Goal: Task Accomplishment & Management: Complete application form

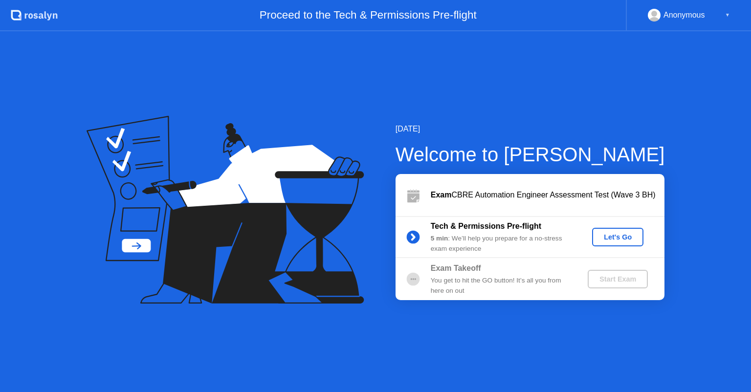
click at [616, 240] on div "Let's Go" at bounding box center [618, 237] width 44 height 8
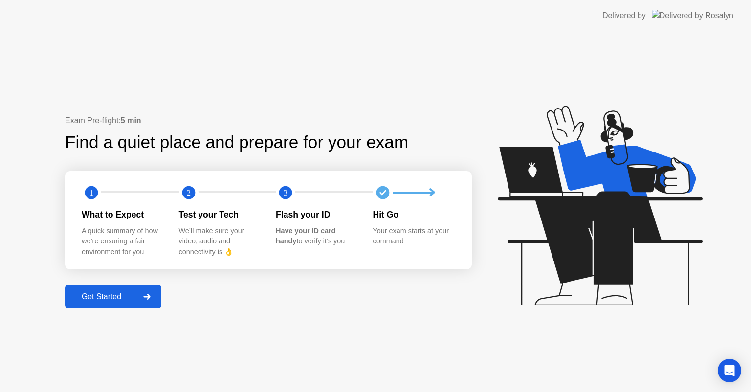
click at [85, 281] on div "Exam Pre-flight: 5 min Find a quiet place and prepare for your exam 1 2 3 What …" at bounding box center [268, 211] width 407 height 193
click at [88, 297] on div "Get Started" at bounding box center [101, 297] width 67 height 9
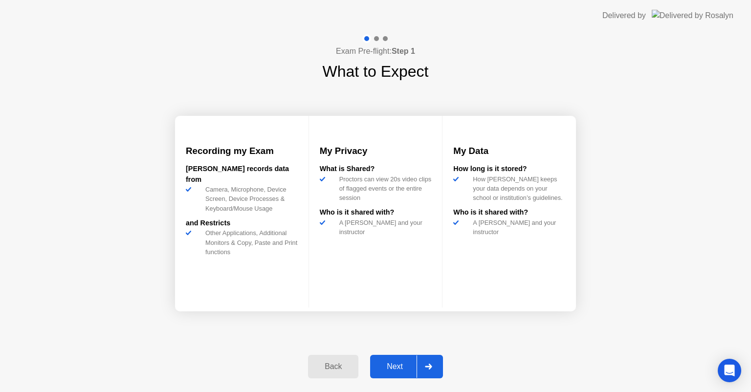
click at [406, 376] on button "Next" at bounding box center [406, 366] width 73 height 23
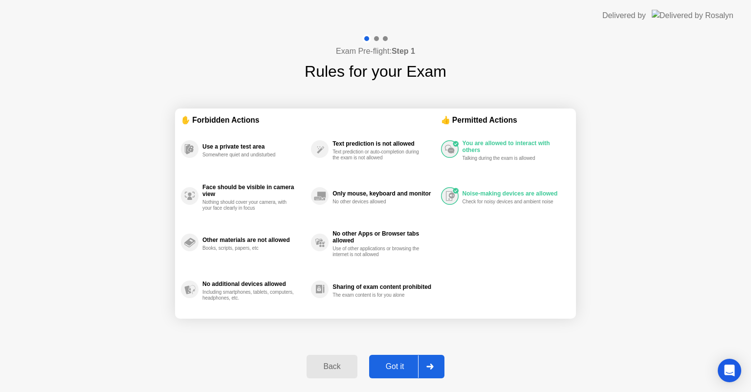
click at [406, 376] on button "Got it" at bounding box center [406, 366] width 75 height 23
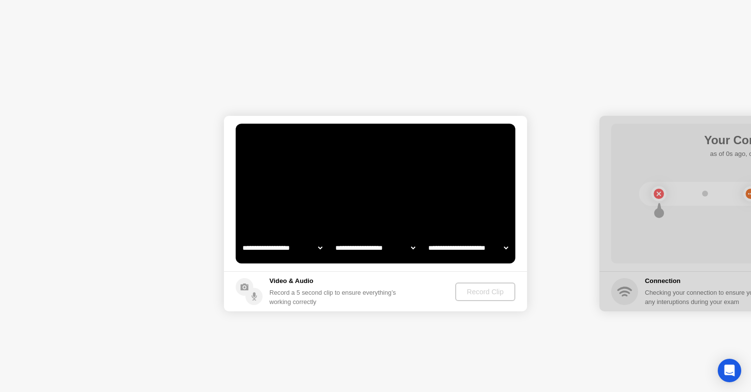
select select "**********"
select select "*******"
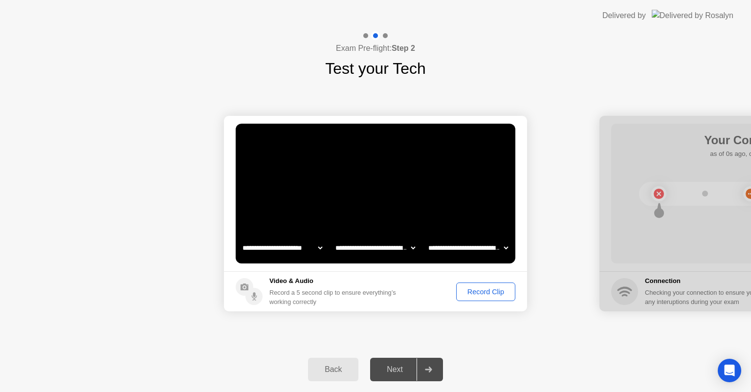
click at [479, 288] on div "Record Clip" at bounding box center [486, 292] width 52 height 8
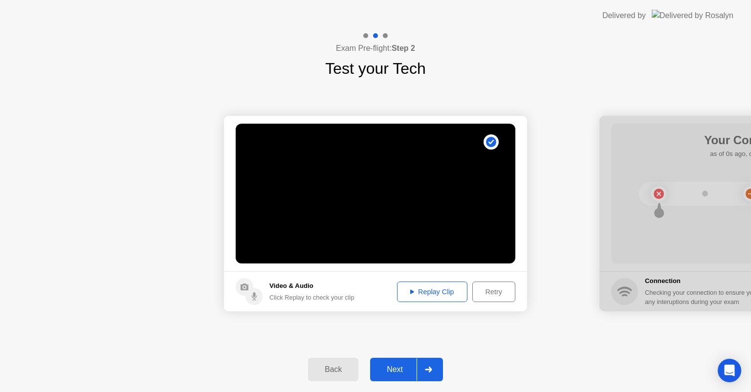
click at [403, 365] on div "Next" at bounding box center [395, 369] width 44 height 9
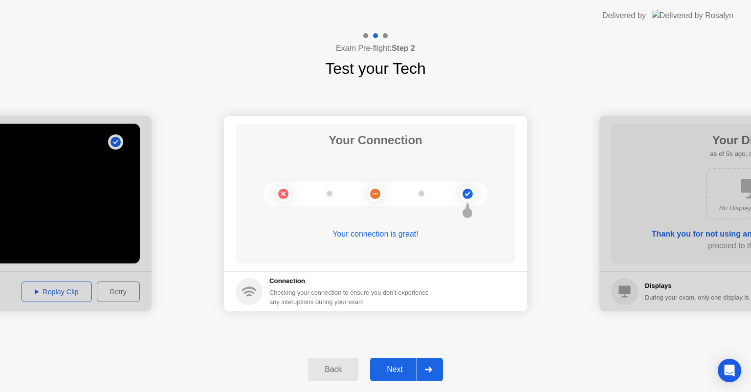
click at [397, 360] on button "Next" at bounding box center [406, 369] width 73 height 23
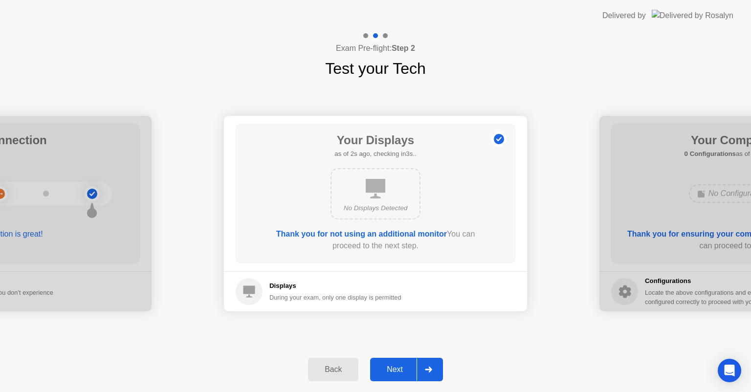
click at [397, 360] on button "Next" at bounding box center [406, 369] width 73 height 23
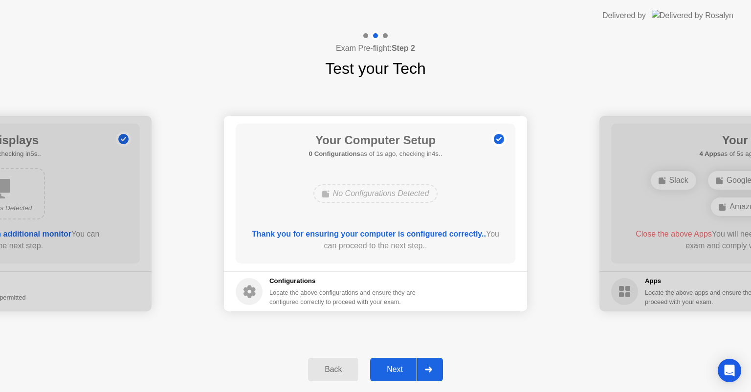
click at [397, 360] on button "Next" at bounding box center [406, 369] width 73 height 23
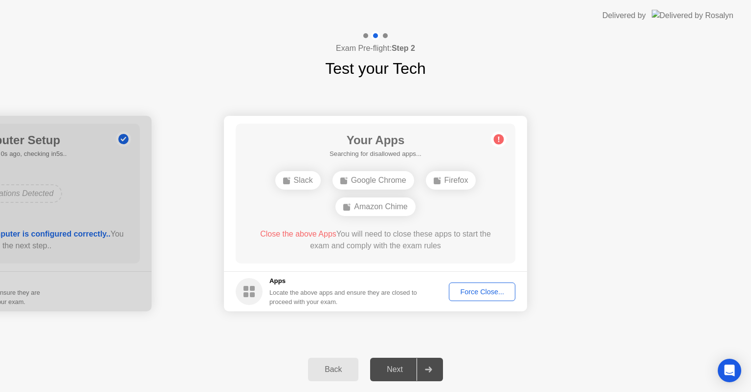
click at [472, 293] on div "Force Close..." at bounding box center [482, 292] width 60 height 8
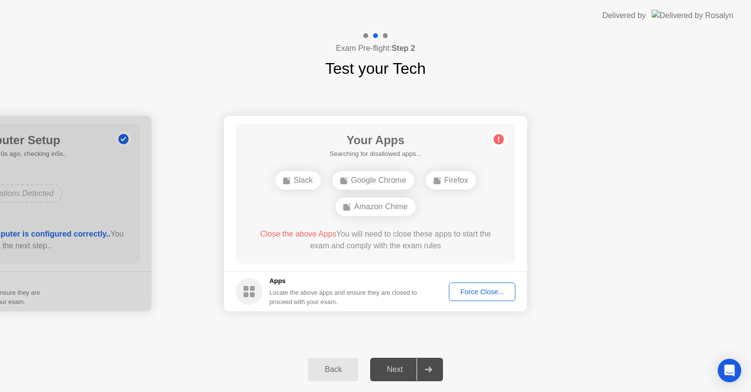
click at [395, 370] on div "Next" at bounding box center [395, 369] width 44 height 9
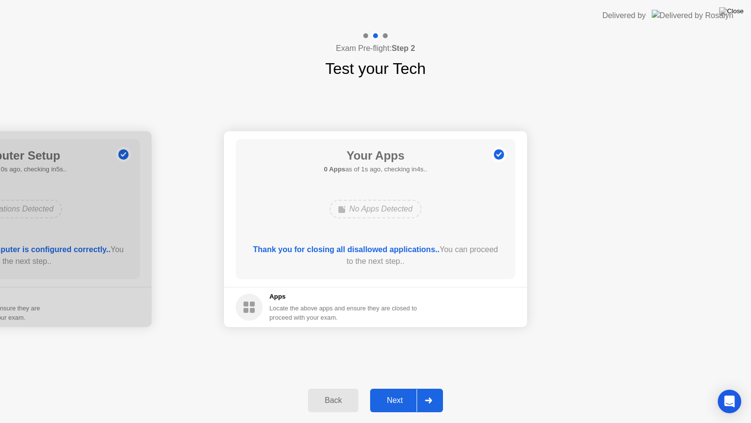
click at [399, 392] on div "Next" at bounding box center [395, 400] width 44 height 9
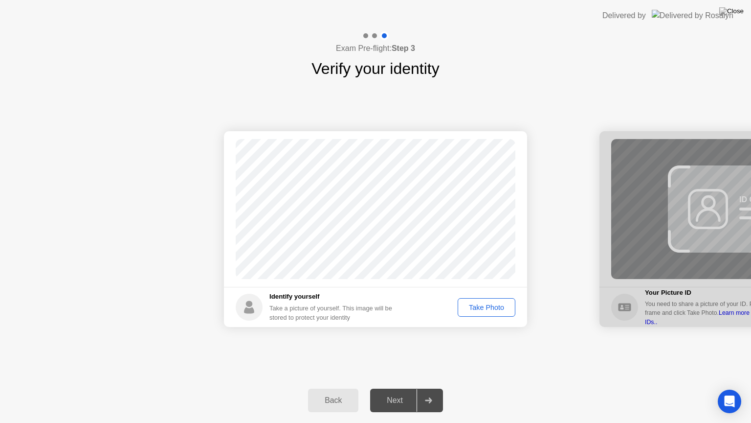
click at [489, 309] on div "Take Photo" at bounding box center [486, 307] width 51 height 8
click at [400, 392] on div "Next" at bounding box center [395, 400] width 44 height 9
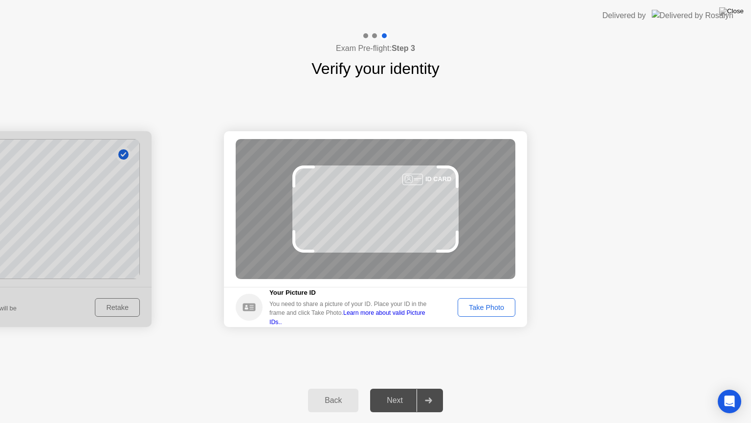
click at [481, 309] on div "Take Photo" at bounding box center [486, 307] width 51 height 8
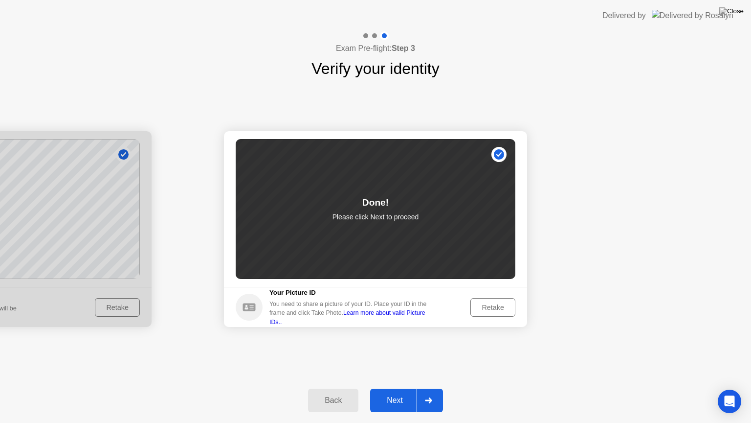
click at [392, 391] on button "Next" at bounding box center [406, 399] width 73 height 23
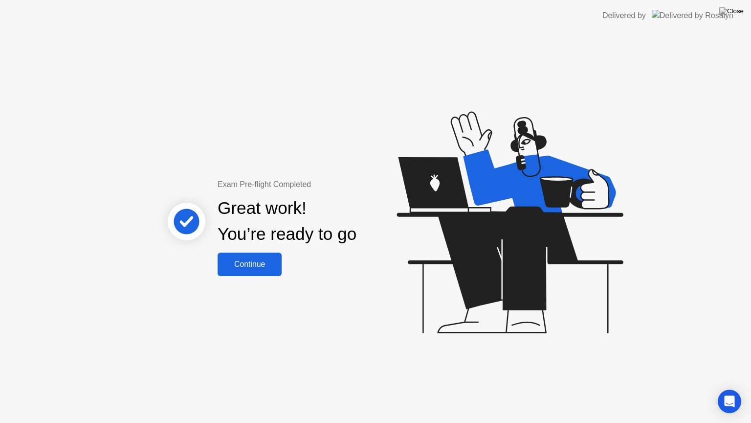
click at [263, 269] on div "Continue" at bounding box center [250, 264] width 58 height 9
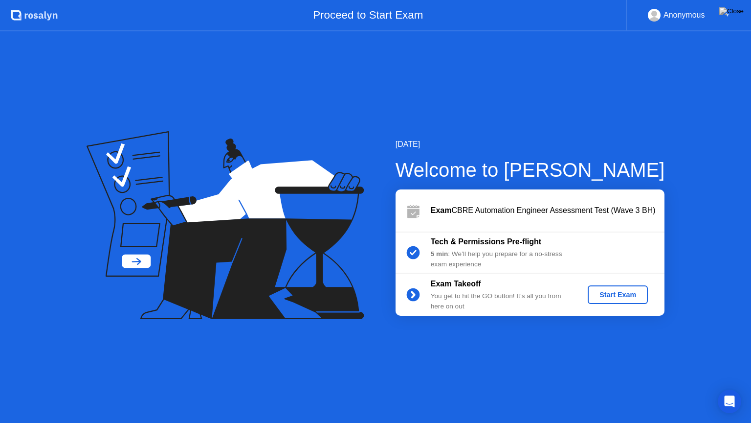
click at [625, 299] on button "Start Exam" at bounding box center [618, 294] width 60 height 19
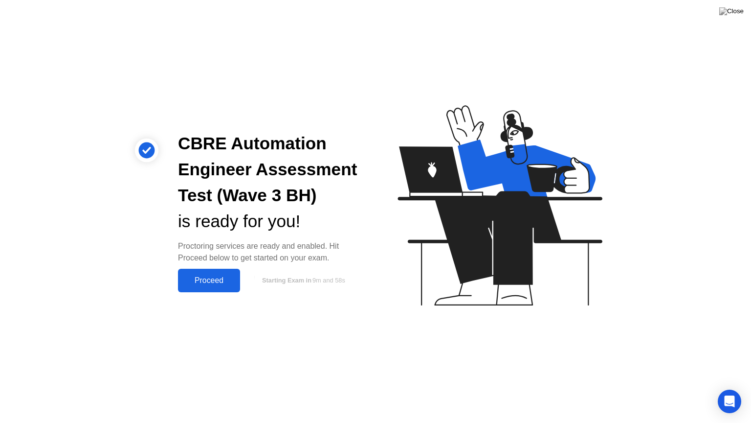
click at [221, 276] on div "Proceed" at bounding box center [209, 280] width 56 height 9
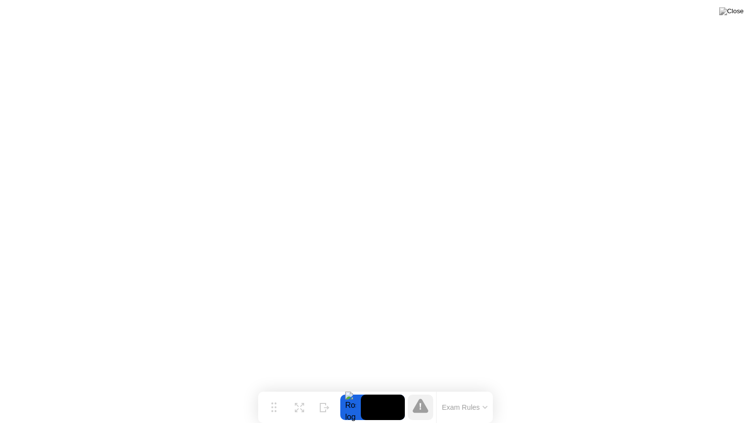
click at [487, 392] on button "Exam Rules" at bounding box center [465, 407] width 52 height 9
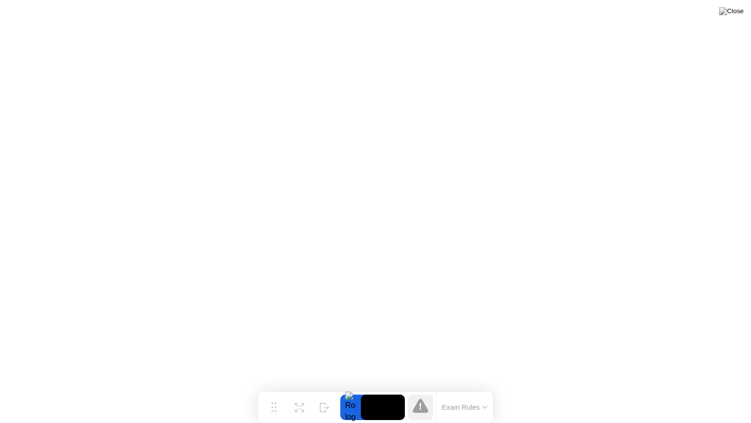
click at [488, 392] on button "Exam Rules" at bounding box center [465, 407] width 52 height 9
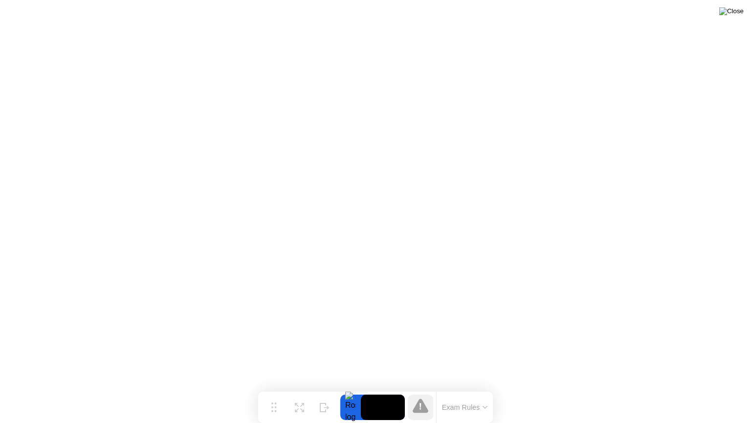
click at [740, 13] on img at bounding box center [732, 11] width 24 height 8
click at [324, 392] on icon at bounding box center [325, 403] width 10 height 9
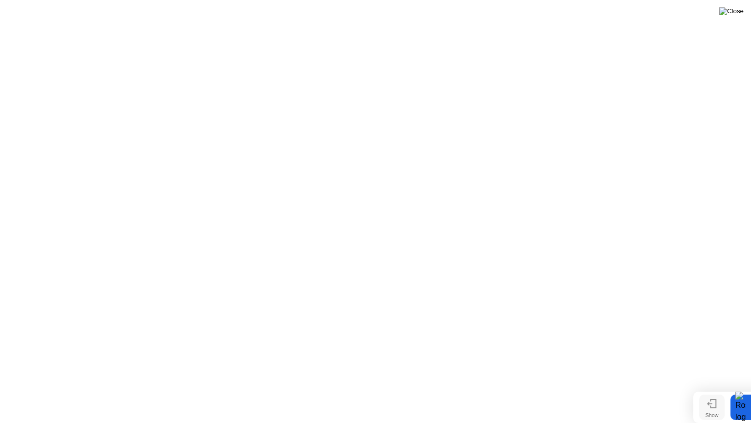
click at [742, 13] on img at bounding box center [732, 11] width 24 height 8
